Goal: Find specific page/section

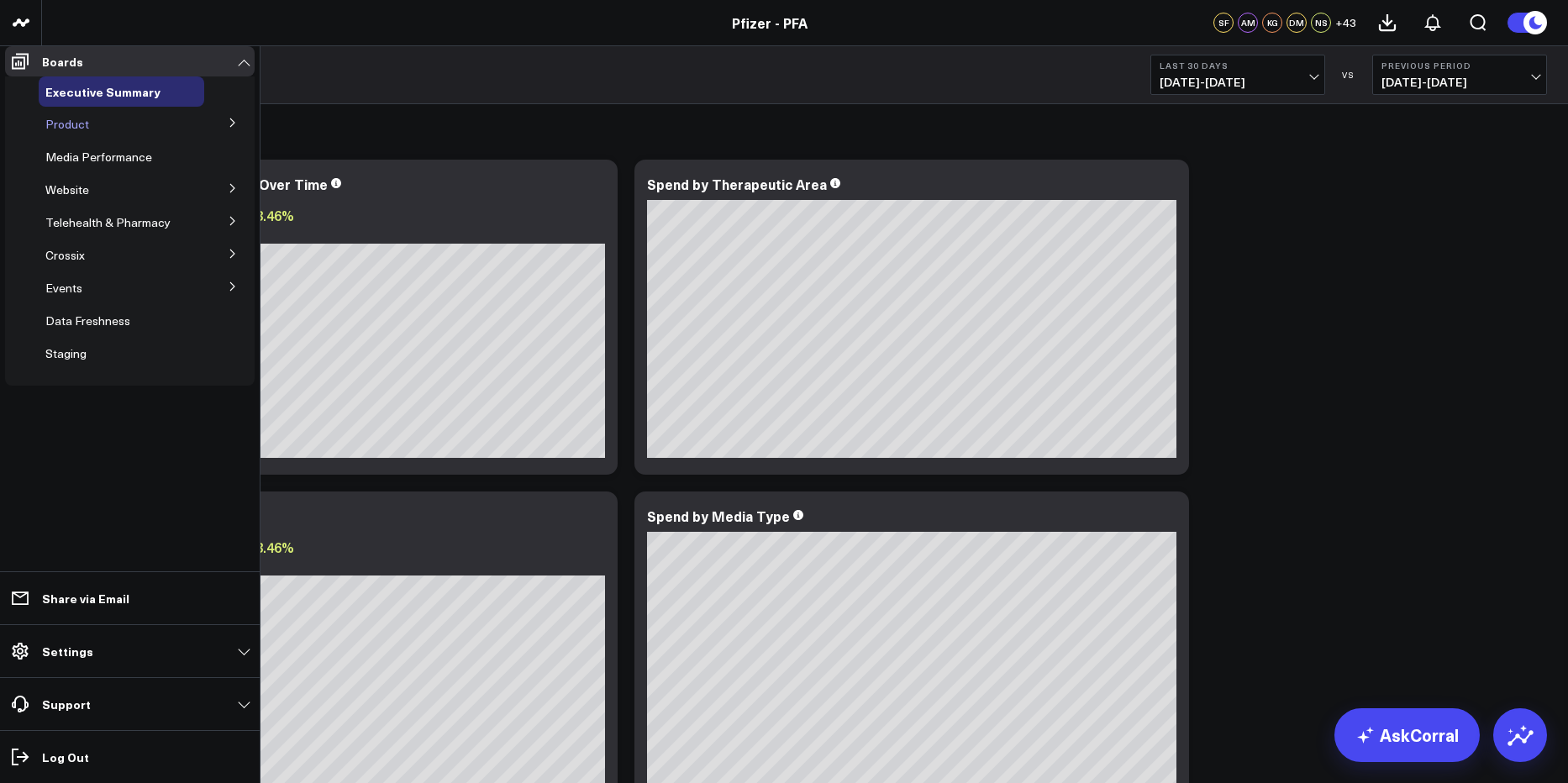
click at [76, 130] on span "Product" at bounding box center [67, 124] width 44 height 16
click at [227, 134] on button at bounding box center [233, 121] width 44 height 25
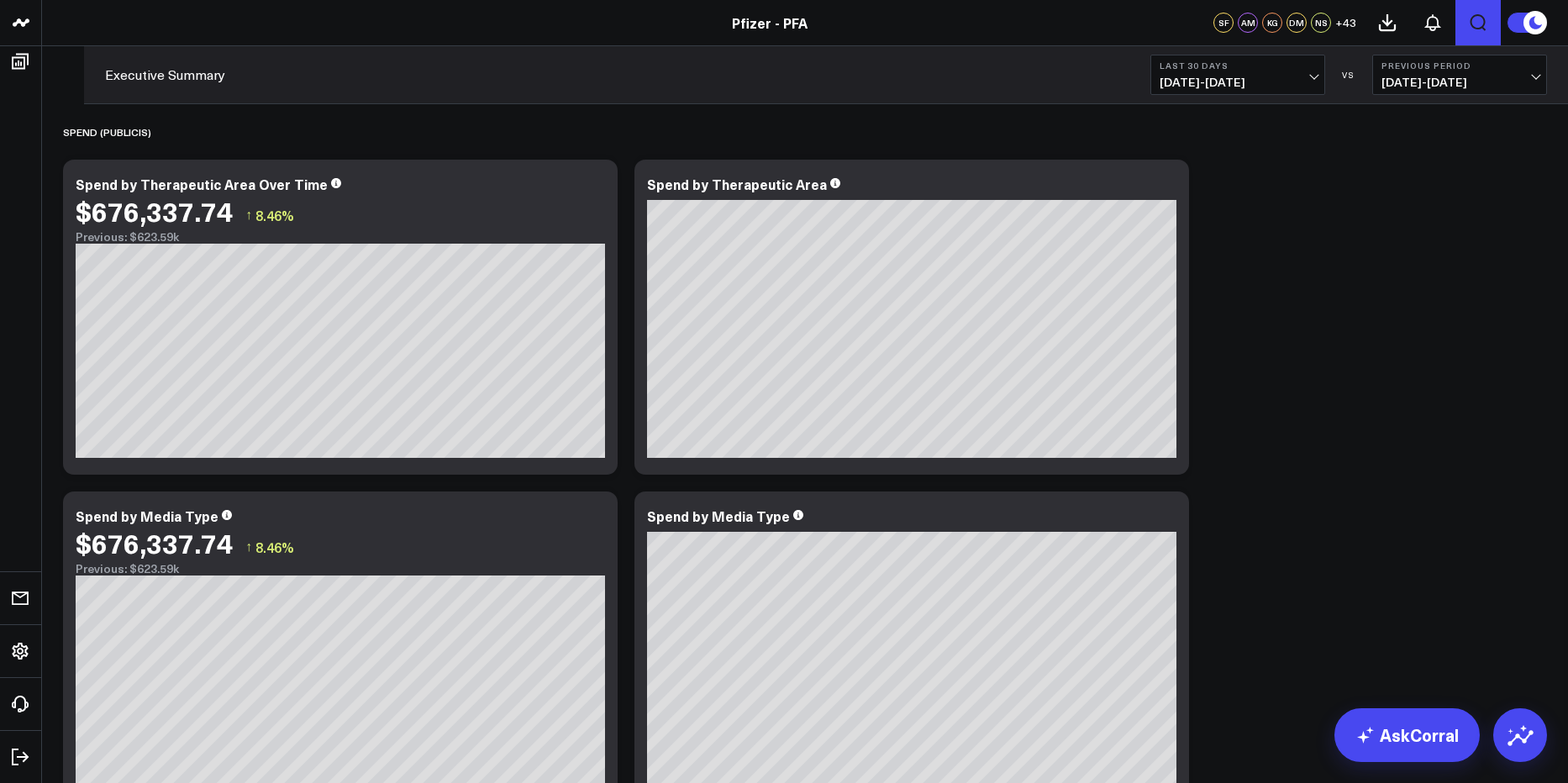
click at [1468, 26] on icon "Open search" at bounding box center [1478, 23] width 21 height 21
type input "5.2 dashboard"
click at [64, 65] on button "submit" at bounding box center [74, 75] width 21 height 21
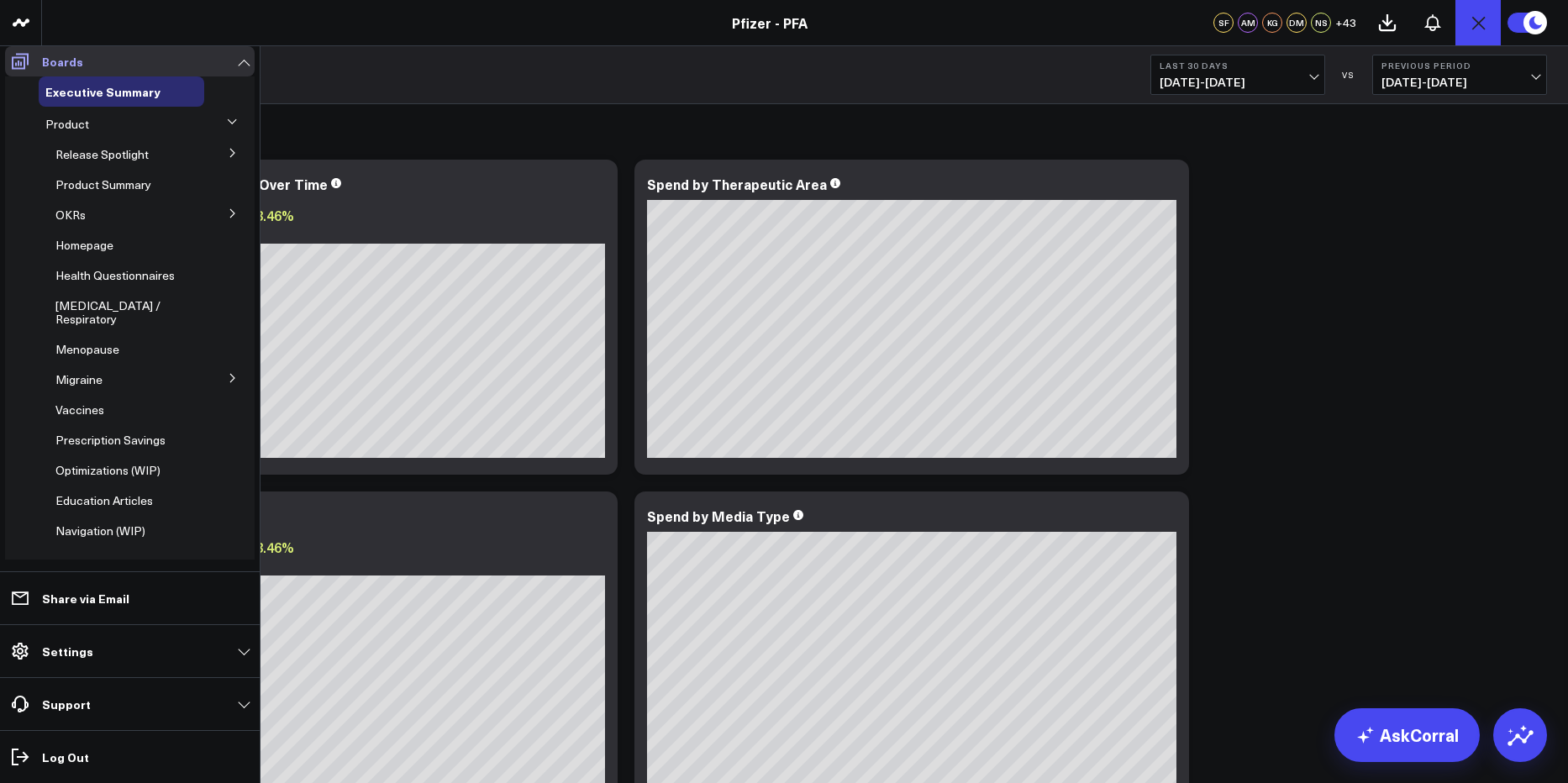
click at [16, 70] on icon at bounding box center [21, 62] width 17 height 16
